Goal: Transaction & Acquisition: Subscribe to service/newsletter

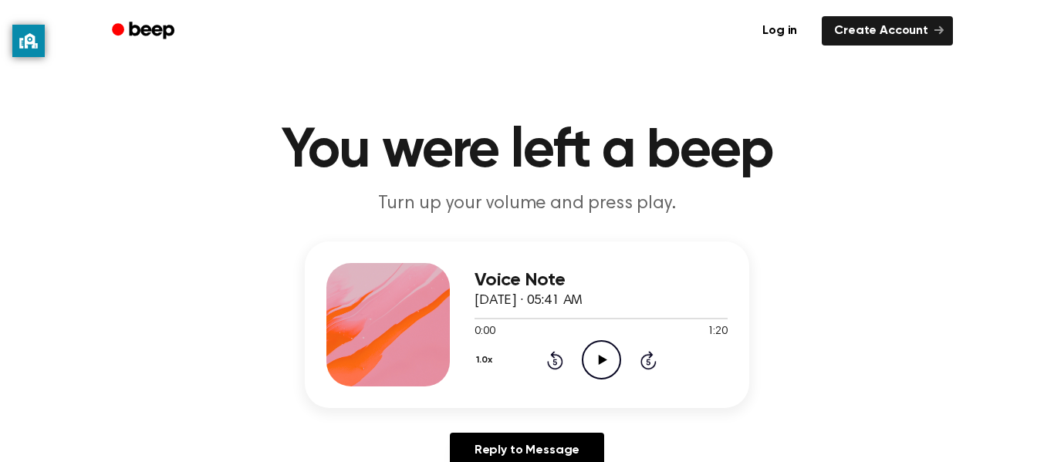
click at [593, 359] on icon "Play Audio" at bounding box center [601, 359] width 39 height 39
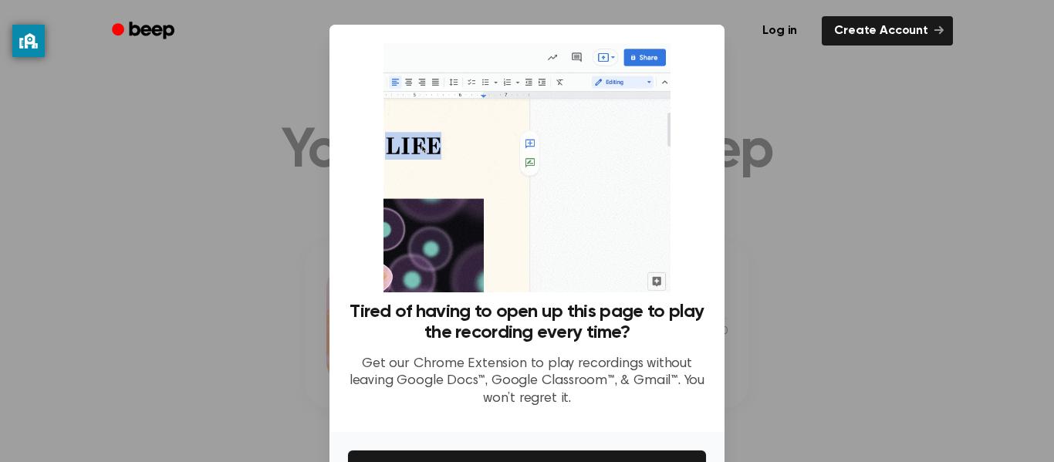
click at [567, 183] on img at bounding box center [526, 167] width 286 height 249
click at [647, 62] on img at bounding box center [526, 167] width 286 height 249
click at [600, 198] on img at bounding box center [526, 167] width 286 height 249
click at [327, 187] on div at bounding box center [527, 231] width 1054 height 462
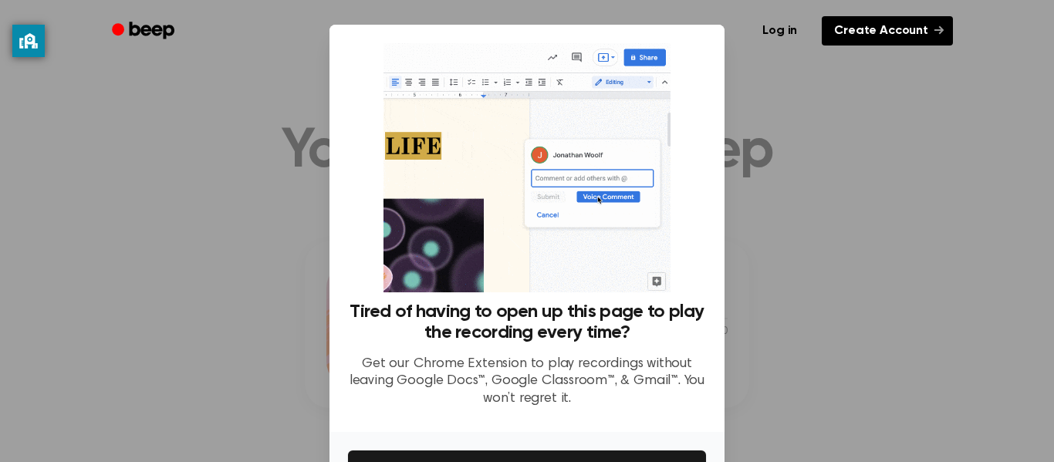
click at [929, 32] on link "Create Account" at bounding box center [886, 30] width 131 height 29
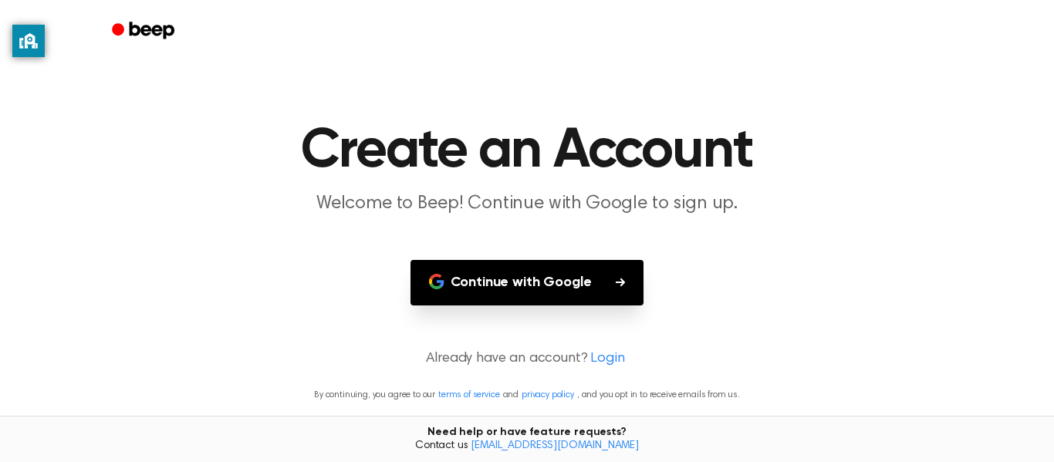
click at [581, 303] on button "Continue with Google" at bounding box center [527, 283] width 234 height 46
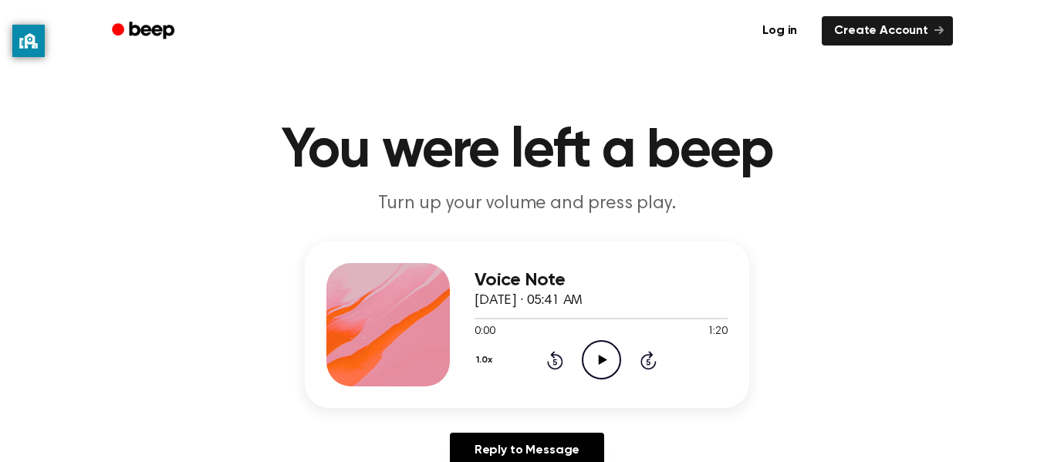
click at [596, 351] on icon "Play Audio" at bounding box center [601, 359] width 39 height 39
click at [608, 370] on icon "Pause Audio" at bounding box center [601, 359] width 39 height 39
click at [612, 373] on icon "Play Audio" at bounding box center [601, 359] width 39 height 39
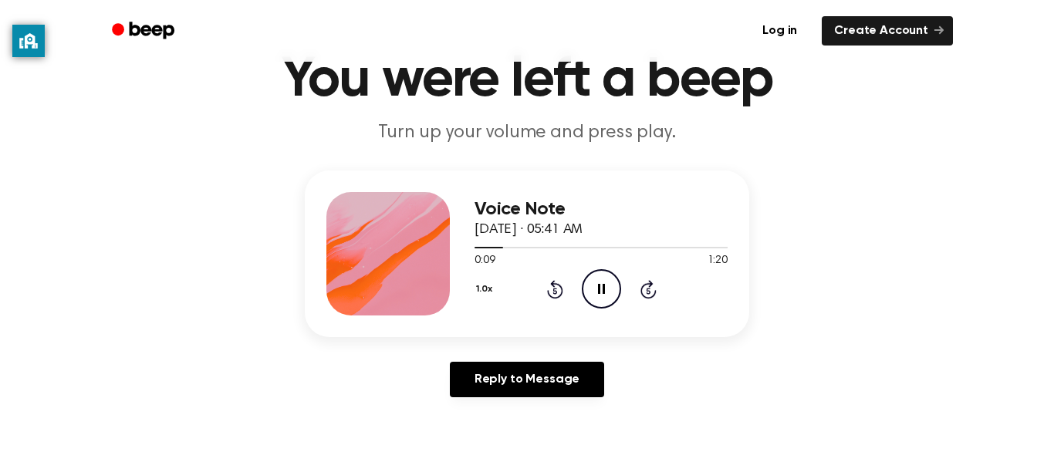
scroll to position [70, 0]
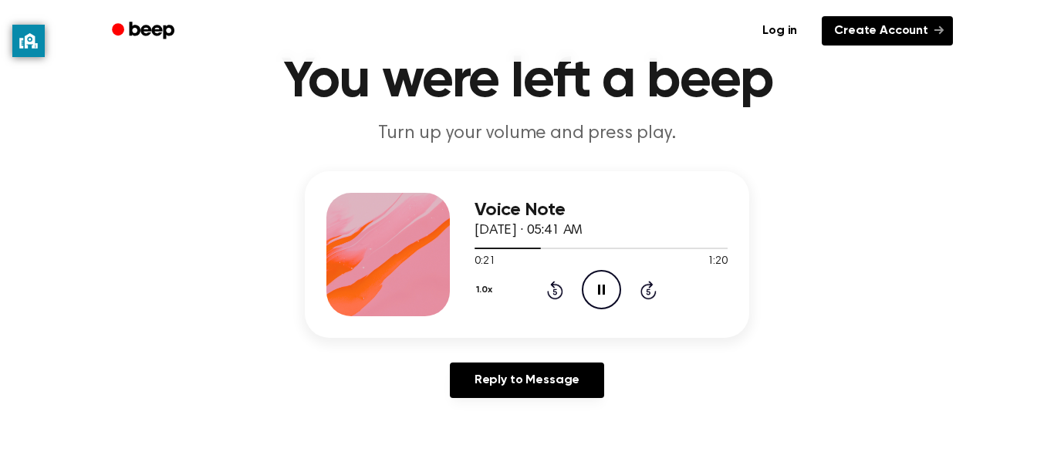
click at [859, 25] on link "Create Account" at bounding box center [886, 30] width 131 height 29
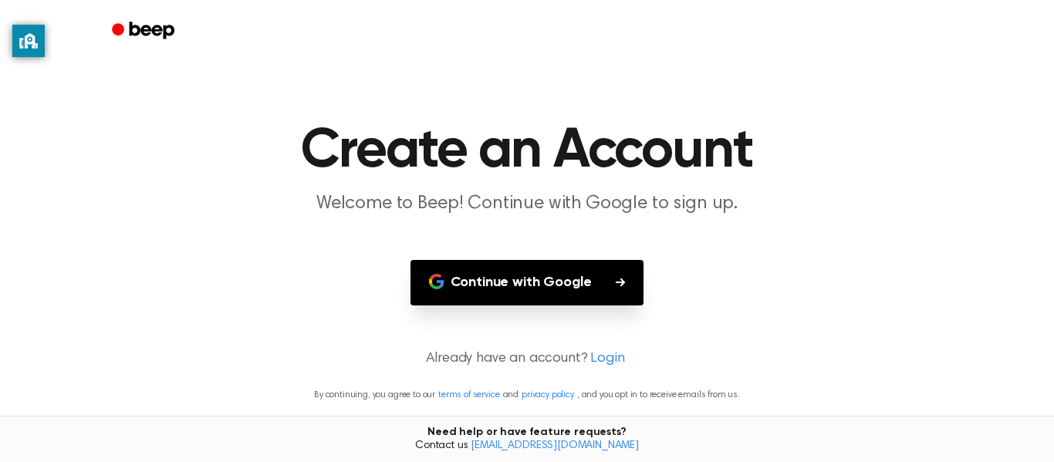
click at [579, 278] on button "Continue with Google" at bounding box center [527, 283] width 234 height 46
click at [524, 275] on button "Continue with Google" at bounding box center [527, 283] width 234 height 46
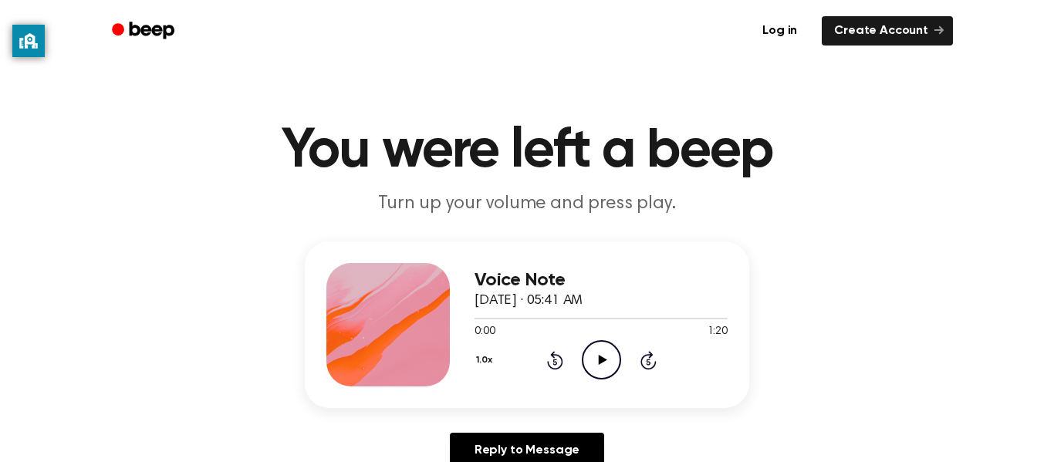
click at [591, 355] on icon "Play Audio" at bounding box center [601, 359] width 39 height 39
click at [591, 355] on icon "Pause Audio" at bounding box center [601, 359] width 39 height 39
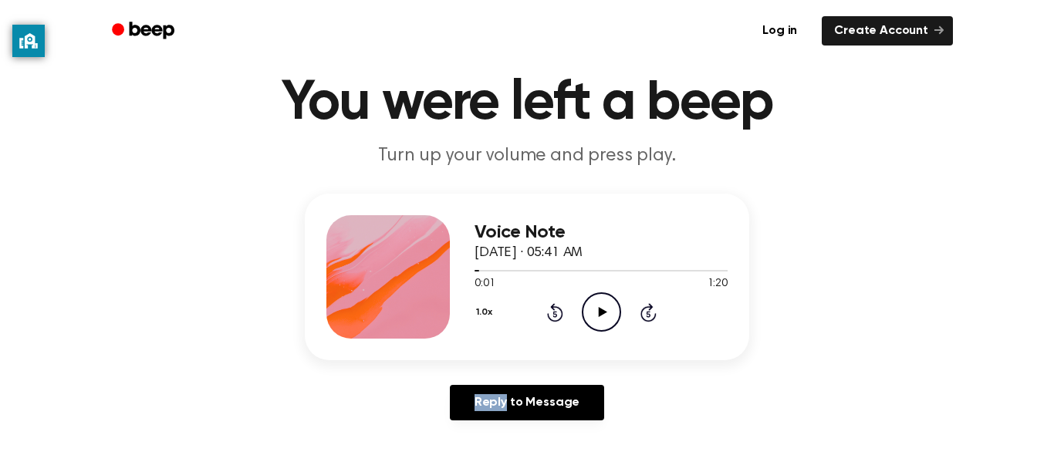
scroll to position [49, 0]
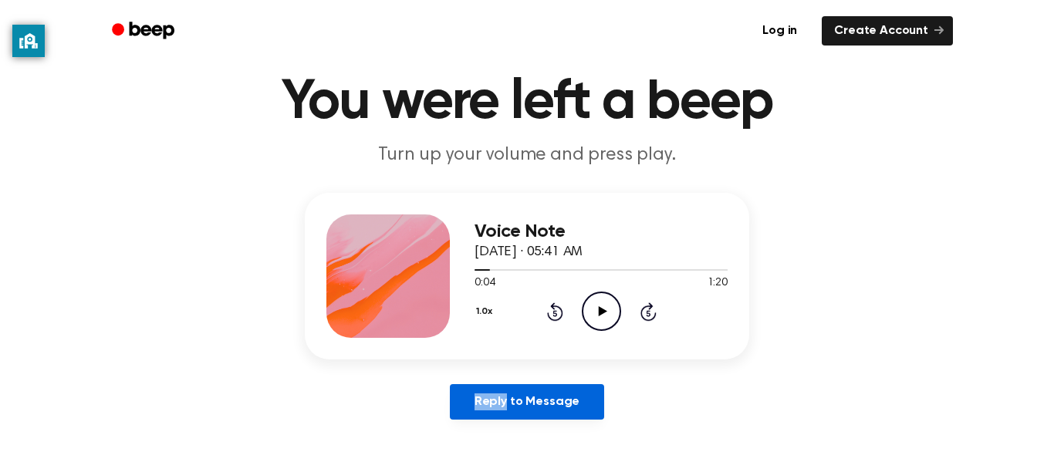
click at [569, 410] on link "Reply to Message" at bounding box center [527, 401] width 154 height 35
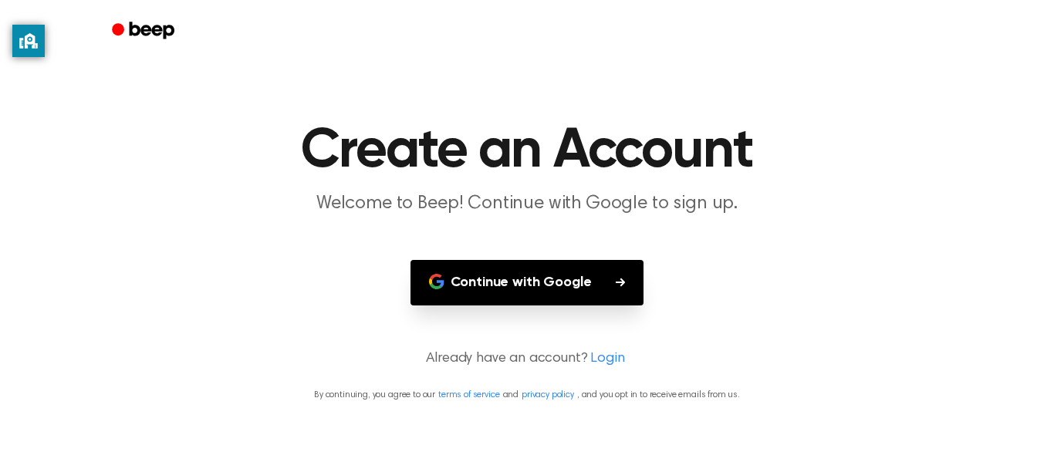
click at [584, 274] on button "Continue with Google" at bounding box center [527, 283] width 234 height 46
click at [456, 286] on button "Continue with Google" at bounding box center [527, 283] width 234 height 46
click at [452, 282] on button "Continue with Google" at bounding box center [527, 283] width 234 height 46
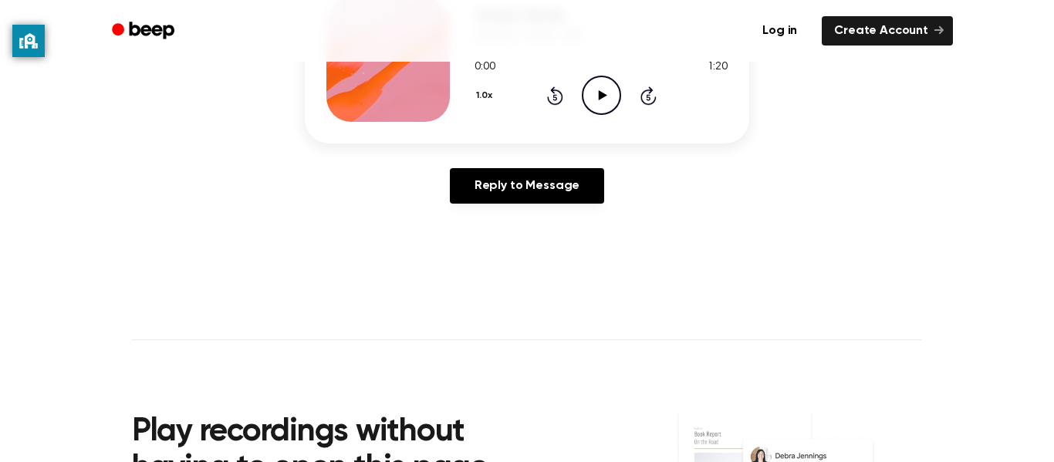
scroll to position [781, 0]
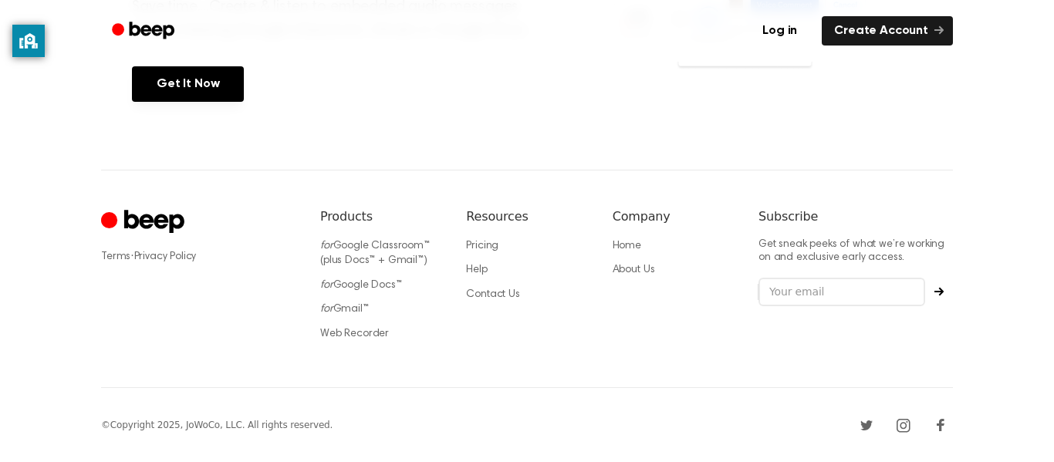
click at [599, 273] on div "Terms · Privacy Policy Products for Google Classroom™ (plus Docs™ + Gmail™) for…" at bounding box center [527, 279] width 852 height 218
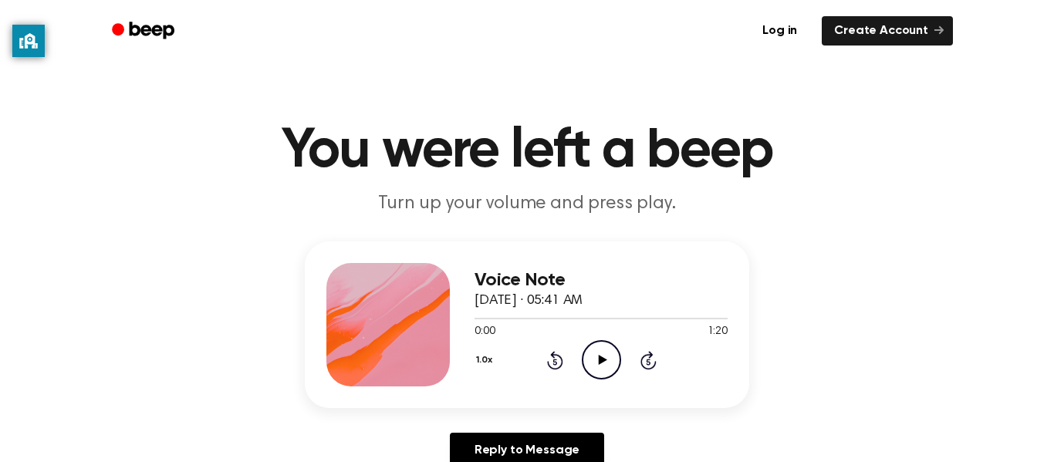
click at [603, 366] on icon "Play Audio" at bounding box center [601, 359] width 39 height 39
click at [603, 366] on icon "Pause Audio" at bounding box center [601, 359] width 39 height 39
click at [609, 351] on icon "Play Audio" at bounding box center [601, 359] width 39 height 39
click at [604, 351] on icon "Pause Audio" at bounding box center [601, 359] width 39 height 39
click at [604, 363] on icon "Play Audio" at bounding box center [601, 359] width 39 height 39
